Goal: Task Accomplishment & Management: Manage account settings

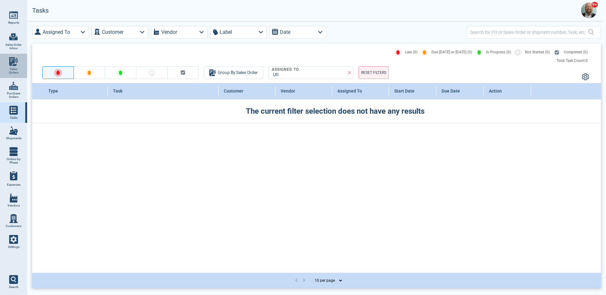
click at [12, 60] on img at bounding box center [13, 61] width 9 height 9
select select "50"
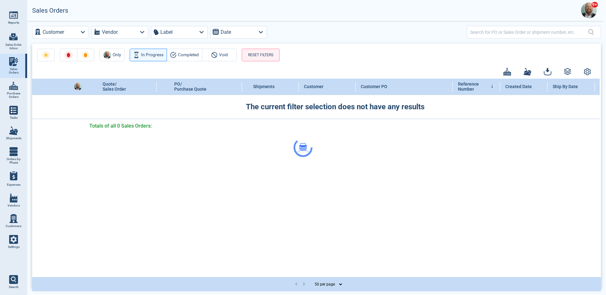
click at [494, 35] on div at bounding box center [303, 147] width 606 height 295
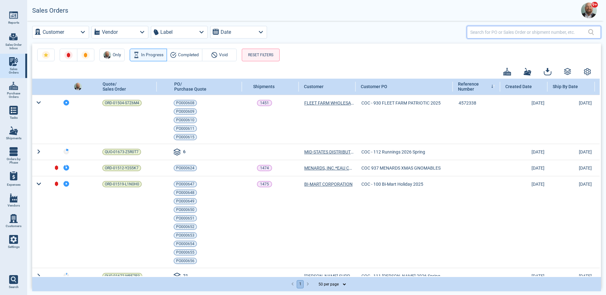
click at [495, 33] on input "text" at bounding box center [529, 31] width 118 height 9
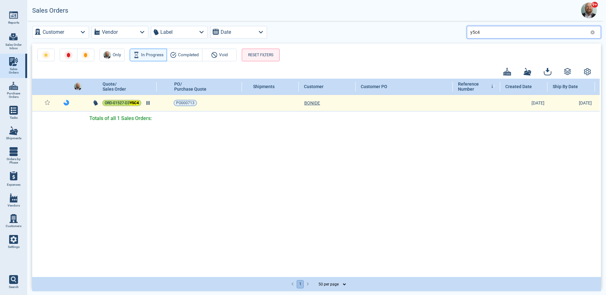
type input "y5c4"
click at [108, 101] on span "ORD-01527-D3 Y5C4" at bounding box center [122, 103] width 34 height 6
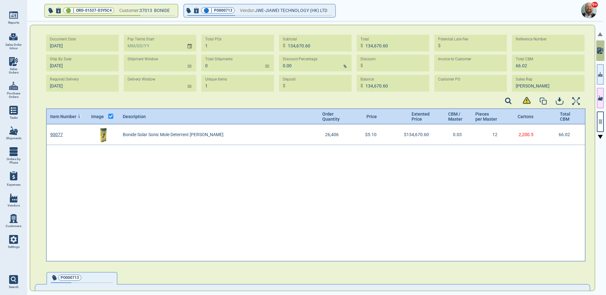
scroll to position [135, 537]
drag, startPoint x: 112, startPoint y: 11, endPoint x: 76, endPoint y: 9, distance: 36.0
click at [76, 9] on div "🟢 | ORD-01527-D3Y5C4" at bounding box center [88, 10] width 51 height 6
copy span "ORD-01527-D3Y5C4"
click at [597, 121] on icon "button" at bounding box center [600, 122] width 6 height 6
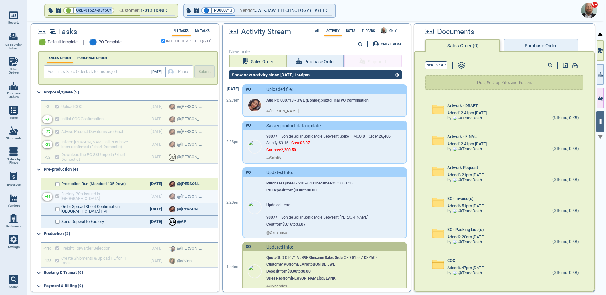
scroll to position [78, 0]
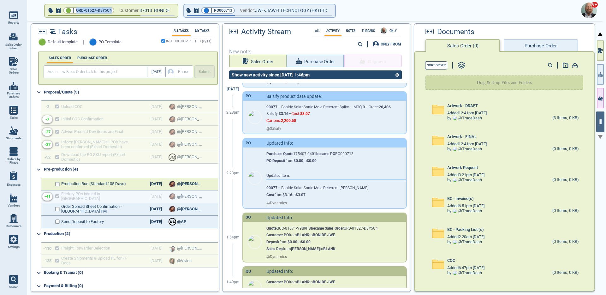
click at [21, 237] on link "Settings" at bounding box center [13, 241] width 27 height 21
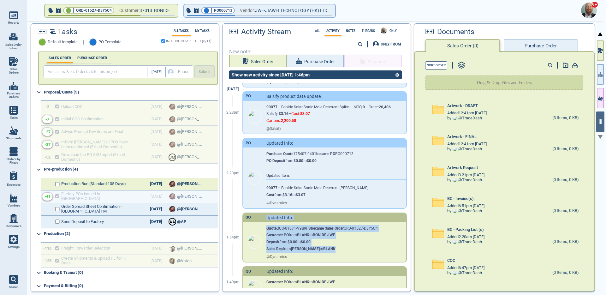
drag, startPoint x: 256, startPoint y: 221, endPoint x: 343, endPoint y: 255, distance: 93.6
click at [343, 255] on div "SO Updated Info: Quote QUO-01671-V9B9P8 became Sales Order ORD-01527-D3Y5C4 Cus…" at bounding box center [324, 237] width 163 height 49
click at [332, 252] on div "Quote QUO-01671-V9B9P8 became Sales Order ORD-01527-D3Y5C4 Customer PO from BLA…" at bounding box center [331, 237] width 130 height 30
drag, startPoint x: 339, startPoint y: 242, endPoint x: 263, endPoint y: 243, distance: 75.7
click at [263, 243] on div "Quote QUO-01671-V9B9P8 became Sales Order ORD-01527-D3Y5C4 Customer PO from BLA…" at bounding box center [324, 242] width 163 height 40
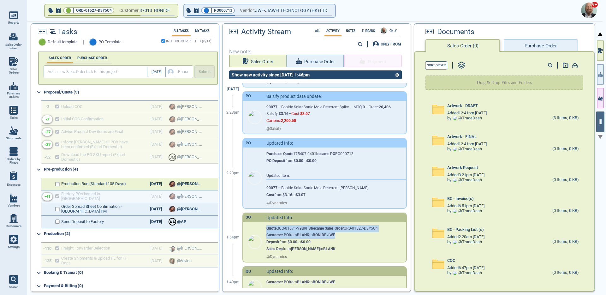
click at [21, 244] on link "Settings" at bounding box center [13, 241] width 27 height 21
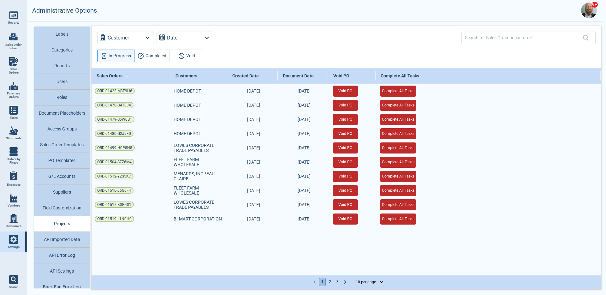
click at [80, 241] on button "API Imported Data" at bounding box center [62, 240] width 56 height 16
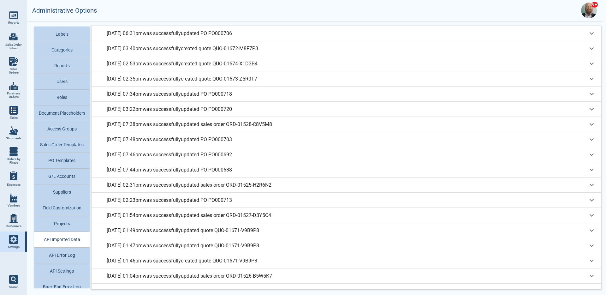
click at [299, 37] on div "[DATE] 03:40pm was successfully created quote QUO-01672-M8F7P3" at bounding box center [347, 34] width 480 height 8
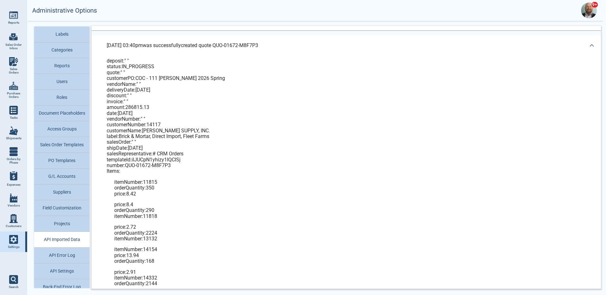
scroll to position [14, 0]
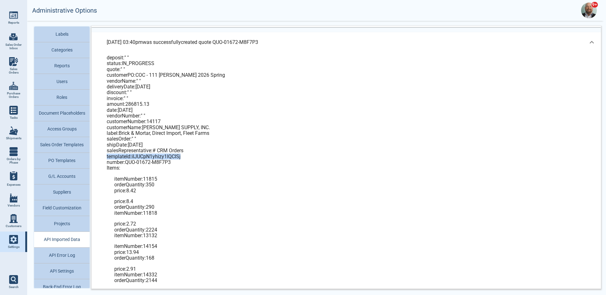
drag, startPoint x: 185, startPoint y: 156, endPoint x: 105, endPoint y: 158, distance: 80.1
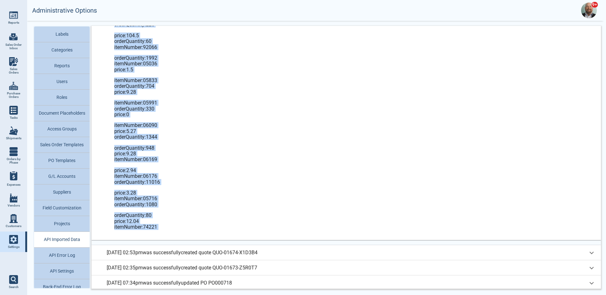
scroll to position [1991, 0]
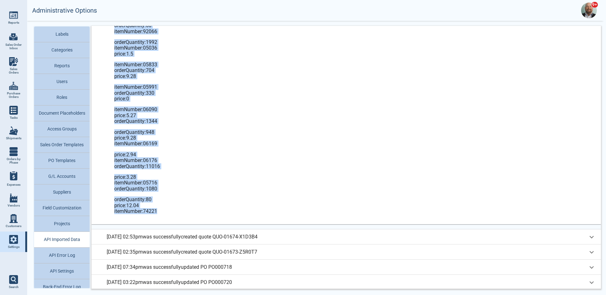
drag, startPoint x: 107, startPoint y: 45, endPoint x: 161, endPoint y: 209, distance: 173.2
copy div "deposit : " " status : IN_PROGRESS quote : " " customerPO : COC - 111 [PERSON_N…"
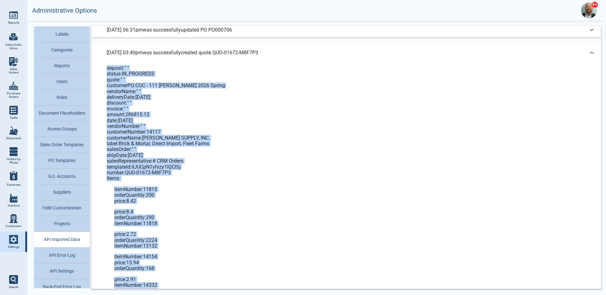
scroll to position [0, 0]
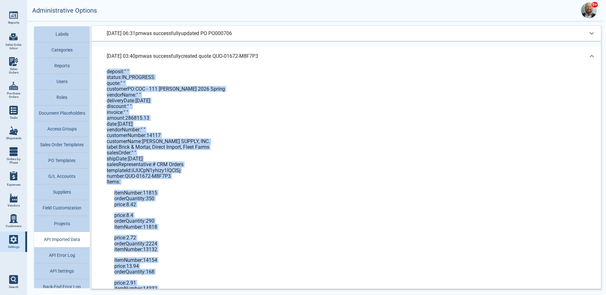
click at [230, 56] on p "[DATE] 03:40pm was successfully created quote QUO-01672-M8F7P3" at bounding box center [182, 56] width 151 height 8
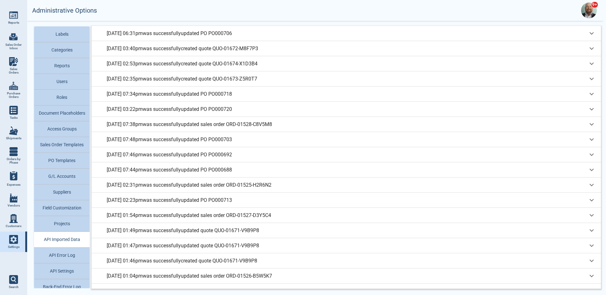
click at [230, 56] on div "[DATE] 03:40pm was successfully created quote QUO-01672-M8F7P3 deposit : " " st…" at bounding box center [345, 48] width 509 height 15
click at [285, 37] on div "[DATE] 03:40pm was successfully created quote QUO-01672-M8F7P3" at bounding box center [347, 34] width 480 height 8
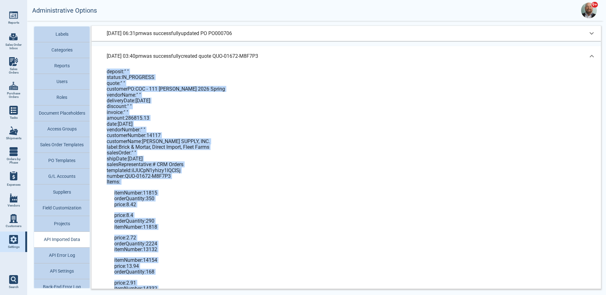
drag, startPoint x: 270, startPoint y: 55, endPoint x: 238, endPoint y: 55, distance: 31.5
click at [239, 55] on div "[DATE] 03:40pm was successfully created quote QUO-01672-M8F7P3" at bounding box center [347, 56] width 480 height 8
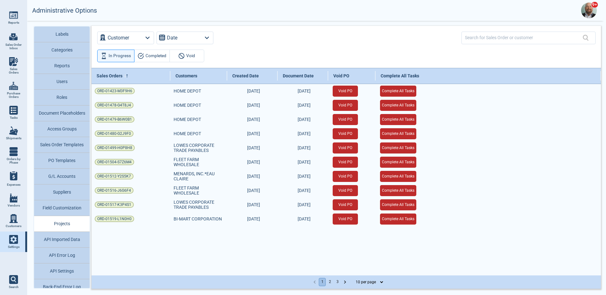
click at [75, 240] on button "API Imported Data" at bounding box center [62, 240] width 56 height 16
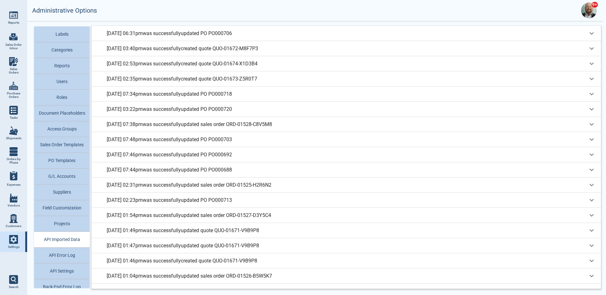
click at [289, 41] on div "8/1/25 01:54pm was successfully updated sales order ORD-01527-D3Y5C4" at bounding box center [345, 33] width 509 height 15
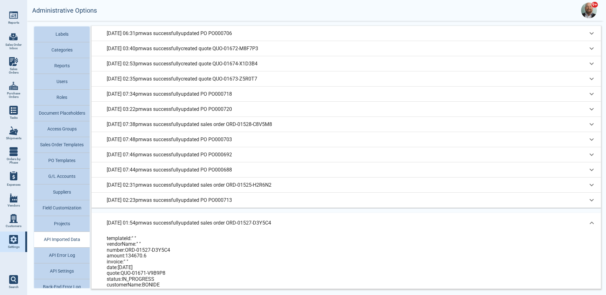
click at [291, 215] on div "8/1/25 01:54pm was successfully updated sales order ORD-01527-D3Y5C4" at bounding box center [345, 223] width 509 height 20
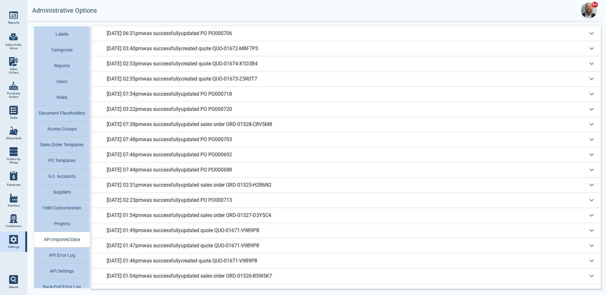
click at [291, 37] on div "8/1/25 01:54pm was successfully updated sales order ORD-01527-D3Y5C4" at bounding box center [347, 34] width 480 height 8
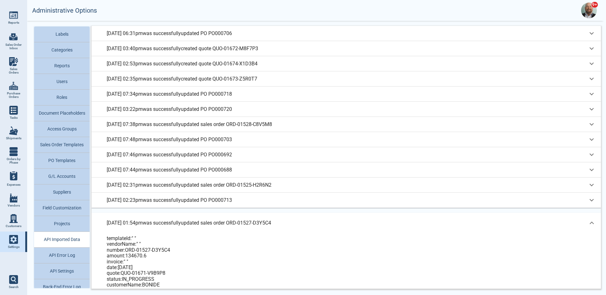
click at [291, 215] on div "8/1/25 01:54pm was successfully updated sales order ORD-01527-D3Y5C4" at bounding box center [345, 223] width 509 height 20
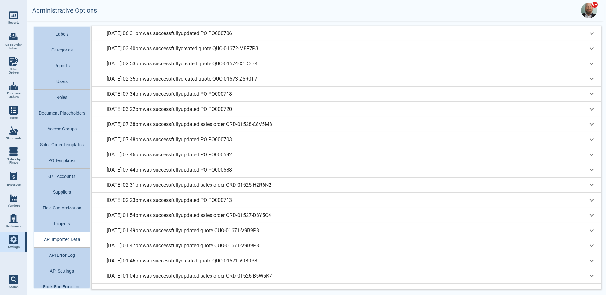
click at [291, 37] on div "8/1/25 01:54pm was successfully updated sales order ORD-01527-D3Y5C4" at bounding box center [347, 34] width 480 height 8
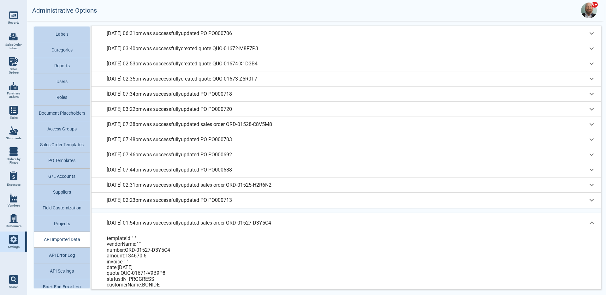
click at [291, 215] on div "8/1/25 01:54pm was successfully updated sales order ORD-01527-D3Y5C4" at bounding box center [345, 223] width 509 height 20
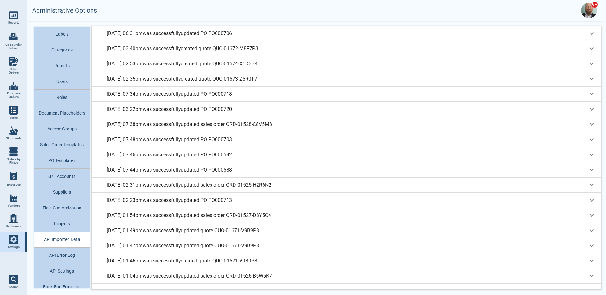
click at [268, 37] on div "8/20/25 02:35pm was successfully created quote QUO-01673-Z5R0T7" at bounding box center [347, 34] width 480 height 8
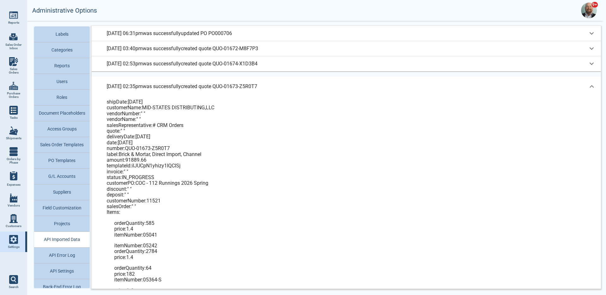
click at [270, 81] on div "8/20/25 02:35pm was successfully created quote QUO-01673-Z5R0T7" at bounding box center [345, 86] width 509 height 20
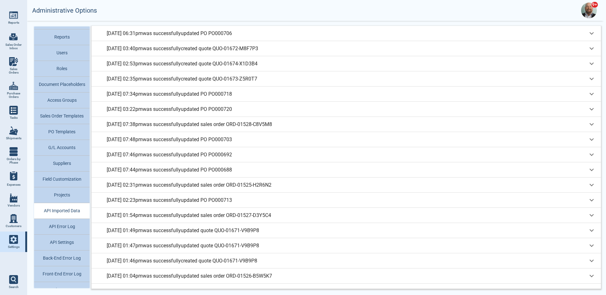
scroll to position [38, 0]
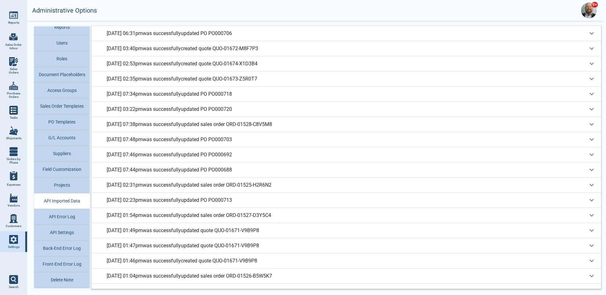
click at [74, 251] on button "Back-End Error Log" at bounding box center [62, 248] width 56 height 16
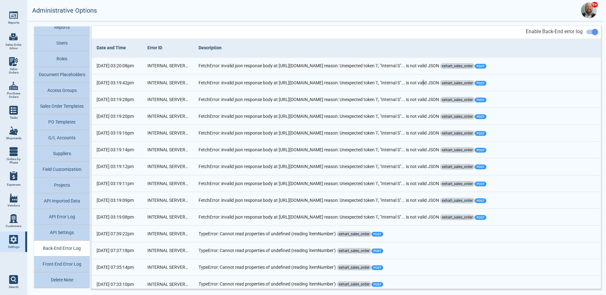
click at [427, 84] on td "FetchError: invalid json response body at https://api-rzc6yud67a-uc.a.run.app/s…" at bounding box center [396, 82] width 407 height 17
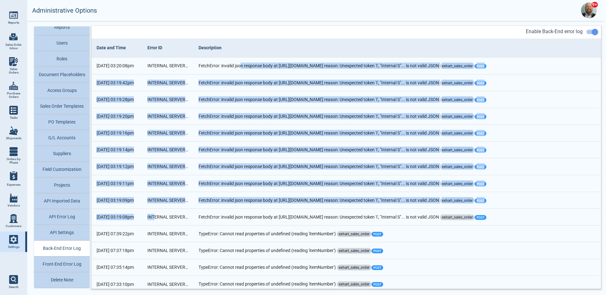
drag, startPoint x: 153, startPoint y: 218, endPoint x: 239, endPoint y: 67, distance: 173.6
click at [66, 232] on button "API Settings" at bounding box center [62, 233] width 56 height 16
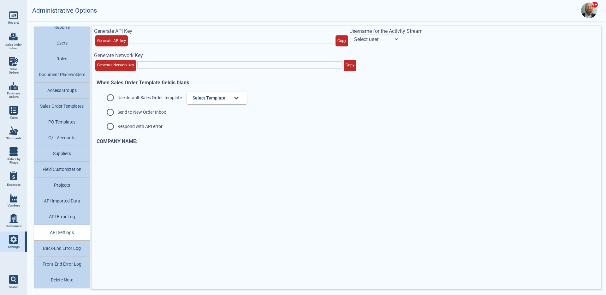
type input "vQJDCF2UvobgckAnA9xW6oel11fdiHX9S7uLGUV9nhufOxvJFH97iXzSFnhUZQiv"
select select "nMWoEVuRPF31IblJUmbG"
radio input "true"
click at [72, 217] on button "API Error Log" at bounding box center [62, 217] width 56 height 16
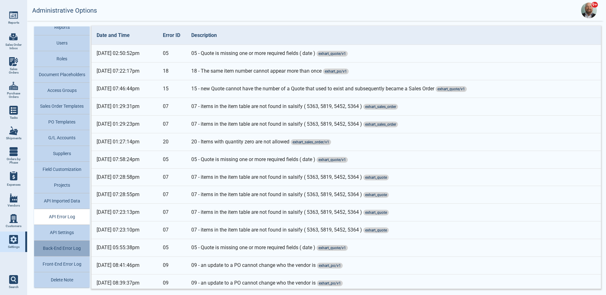
click at [75, 245] on button "Back-End Error Log" at bounding box center [62, 248] width 56 height 16
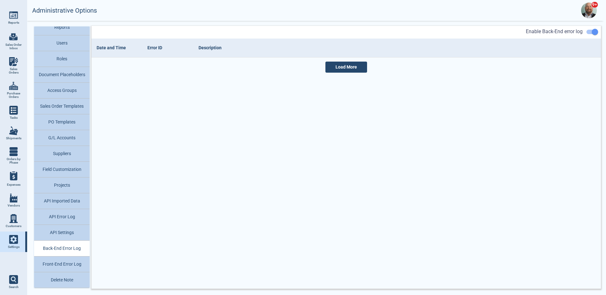
click at [76, 261] on button "Front-End Error Log" at bounding box center [62, 264] width 56 height 16
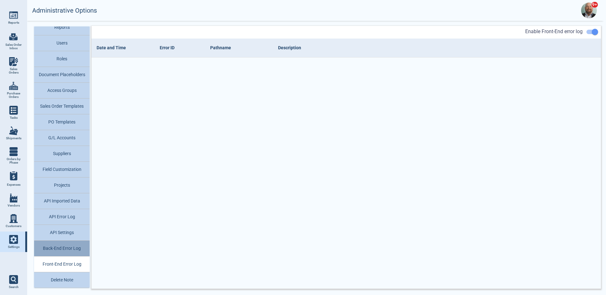
click at [78, 249] on button "Back-End Error Log" at bounding box center [62, 248] width 56 height 16
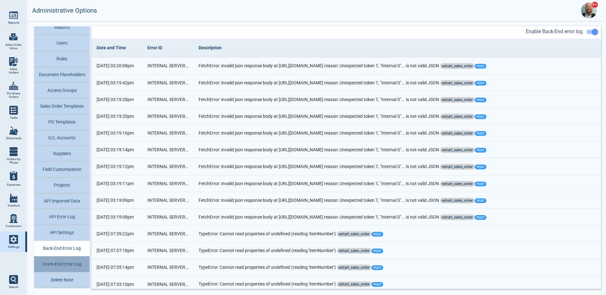
click at [76, 261] on button "Front-End Error Log" at bounding box center [62, 264] width 56 height 16
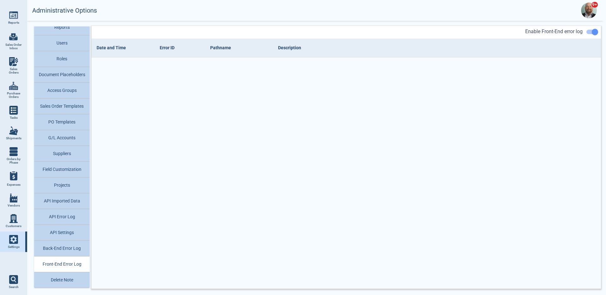
click at [75, 253] on button "Back-End Error Log" at bounding box center [62, 248] width 56 height 16
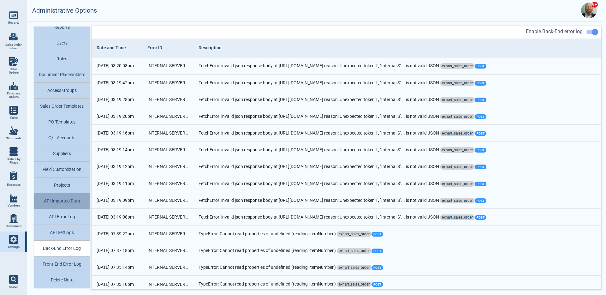
click at [73, 203] on button "API Imported Data" at bounding box center [62, 201] width 56 height 16
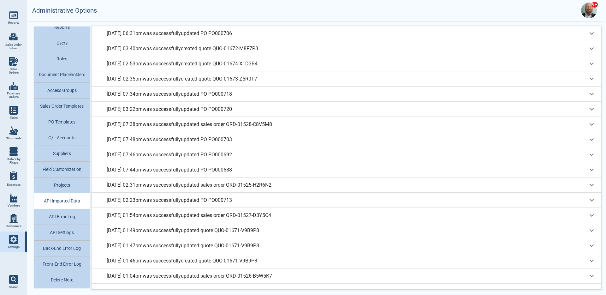
click at [280, 37] on div "8/20/25 02:35pm was successfully created quote QUO-01673-Z5R0T7" at bounding box center [347, 34] width 480 height 8
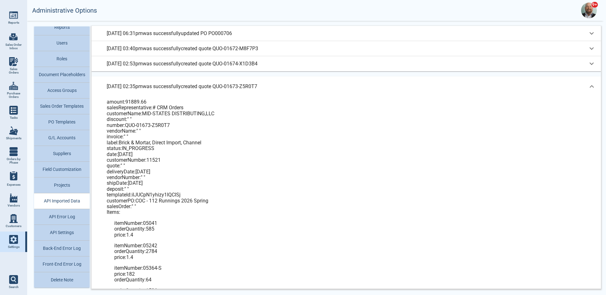
click at [302, 83] on div "8/20/25 02:35pm was successfully created quote QUO-01673-Z5R0T7" at bounding box center [347, 87] width 480 height 8
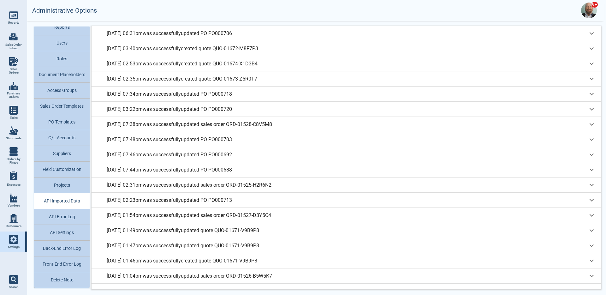
drag, startPoint x: 266, startPoint y: 78, endPoint x: 211, endPoint y: 60, distance: 57.8
click at [211, 60] on div "8/20/25 06:31pm was successfully updated PO PO000706 customerPO : " " salesRepr…" at bounding box center [345, 157] width 509 height 262
drag, startPoint x: 274, startPoint y: 80, endPoint x: 229, endPoint y: 51, distance: 53.1
click at [232, 52] on div "8/20/25 06:31pm was successfully updated PO PO000706 customerPO : " " salesRepr…" at bounding box center [345, 157] width 509 height 262
drag, startPoint x: 223, startPoint y: 49, endPoint x: 272, endPoint y: 51, distance: 48.9
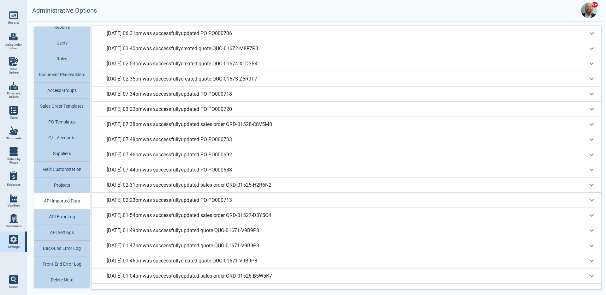
click at [272, 37] on div "[DATE] 03:40pm was successfully created quote QUO-01672-M8F7P3" at bounding box center [347, 34] width 480 height 8
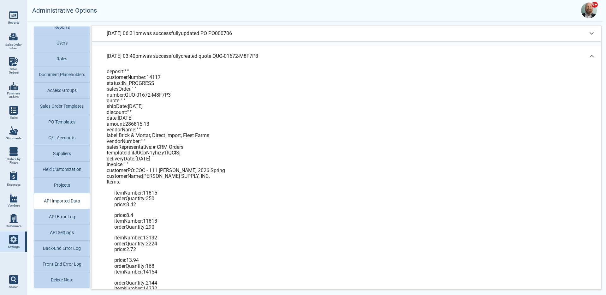
click at [272, 51] on div "[DATE] 03:40pm was successfully created quote QUO-01672-M8F7P3" at bounding box center [345, 56] width 509 height 20
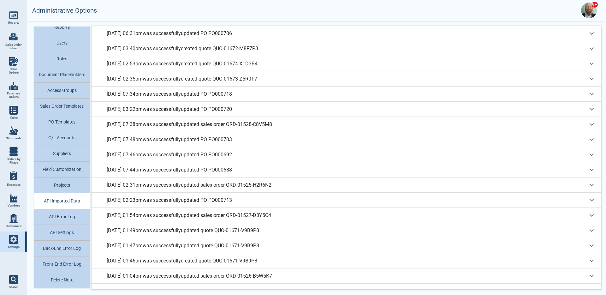
drag, startPoint x: 271, startPoint y: 78, endPoint x: 246, endPoint y: 48, distance: 38.1
click at [246, 48] on div "8/20/25 06:31pm was successfully updated PO PO000706 customerPO : " " salesRepr…" at bounding box center [345, 157] width 509 height 262
click at [70, 220] on button "API Error Log" at bounding box center [62, 217] width 56 height 16
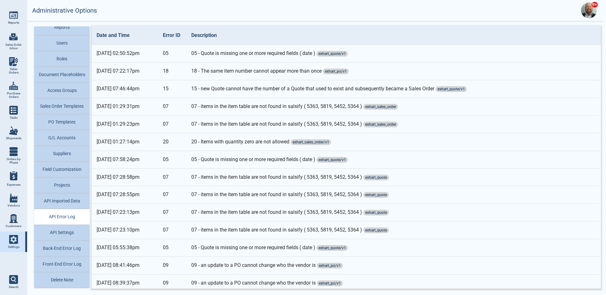
click at [77, 250] on button "Back-End Error Log" at bounding box center [62, 248] width 56 height 16
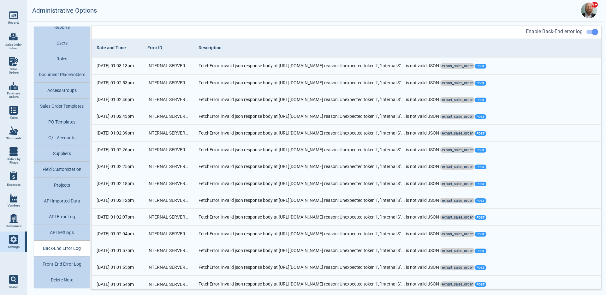
drag, startPoint x: 129, startPoint y: 66, endPoint x: 139, endPoint y: 84, distance: 20.6
drag, startPoint x: 140, startPoint y: 85, endPoint x: 124, endPoint y: 69, distance: 22.5
drag, startPoint x: 135, startPoint y: 111, endPoint x: 96, endPoint y: 60, distance: 64.1
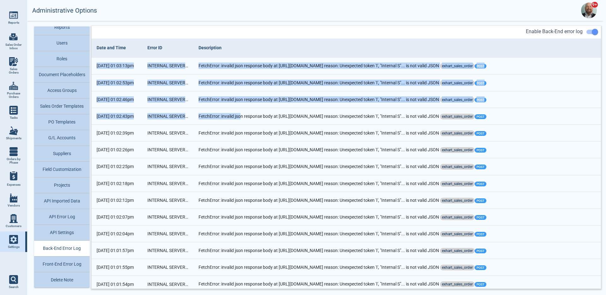
drag, startPoint x: 240, startPoint y: 118, endPoint x: 95, endPoint y: 61, distance: 156.3
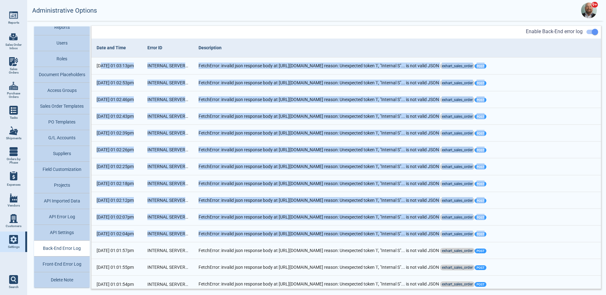
drag, startPoint x: 101, startPoint y: 66, endPoint x: 258, endPoint y: 237, distance: 232.2
click at [116, 67] on td "8/21/25 01:03:13pm" at bounding box center [116, 65] width 51 height 17
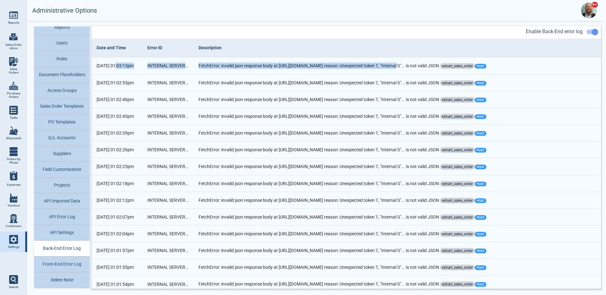
drag, startPoint x: 117, startPoint y: 67, endPoint x: 395, endPoint y: 68, distance: 278.5
click at [395, 68] on tr "8/21/25 01:03:13pm INTERNAL SERVER ERROR FetchError: invalid json response body…" at bounding box center [345, 65] width 509 height 17
